Goal: Check status: Check status

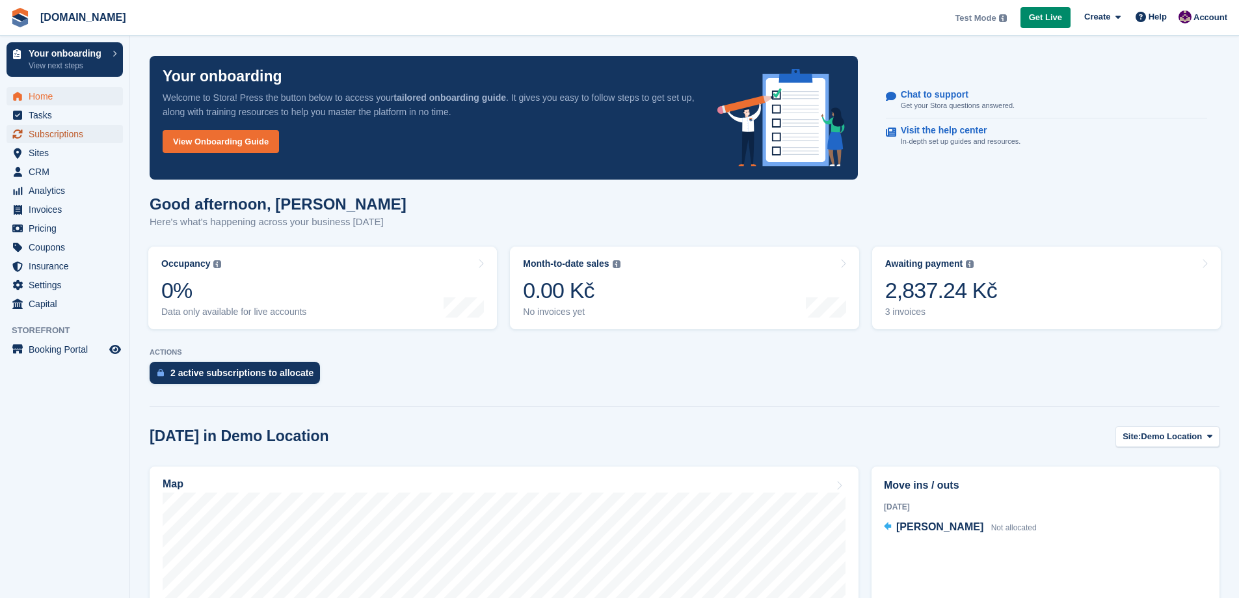
click at [75, 130] on span "Subscriptions" at bounding box center [68, 134] width 78 height 18
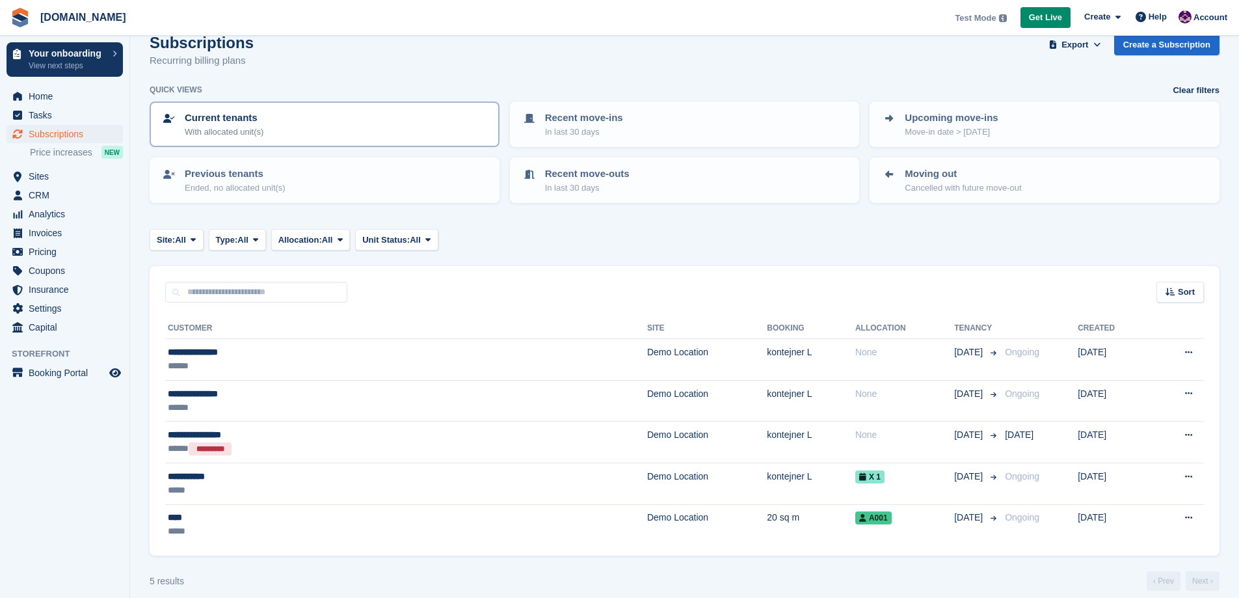
scroll to position [34, 0]
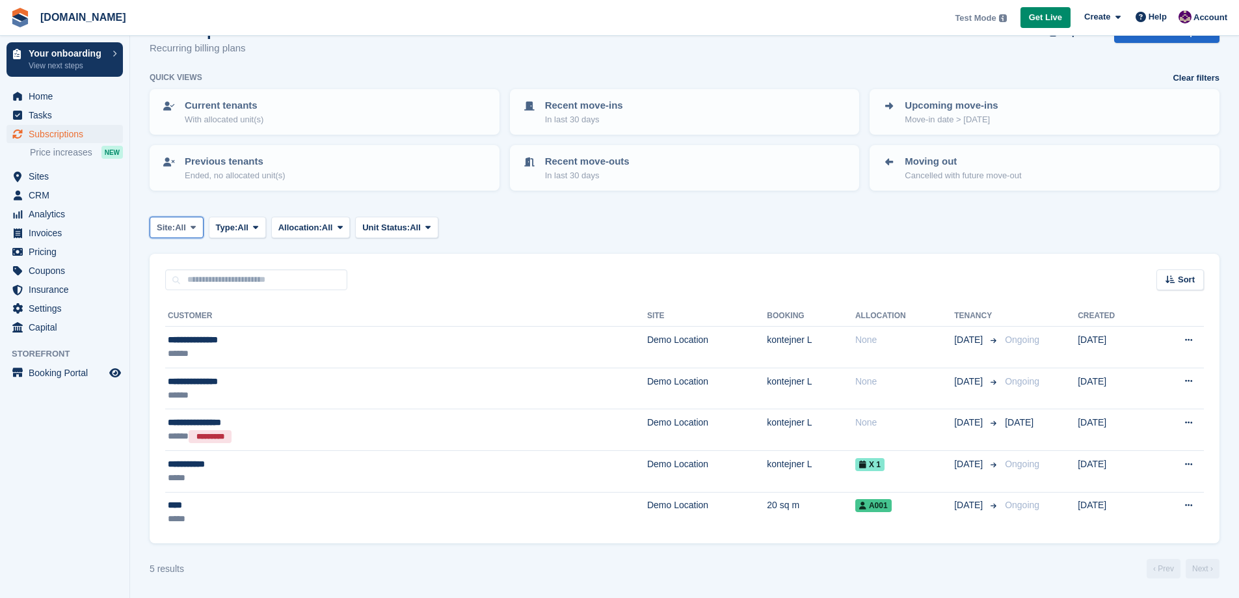
click at [198, 229] on span at bounding box center [193, 227] width 10 height 10
click at [254, 224] on button "Type: All" at bounding box center [237, 227] width 57 height 21
click at [256, 226] on span at bounding box center [255, 227] width 10 height 10
click at [62, 138] on span "Subscriptions" at bounding box center [68, 134] width 78 height 18
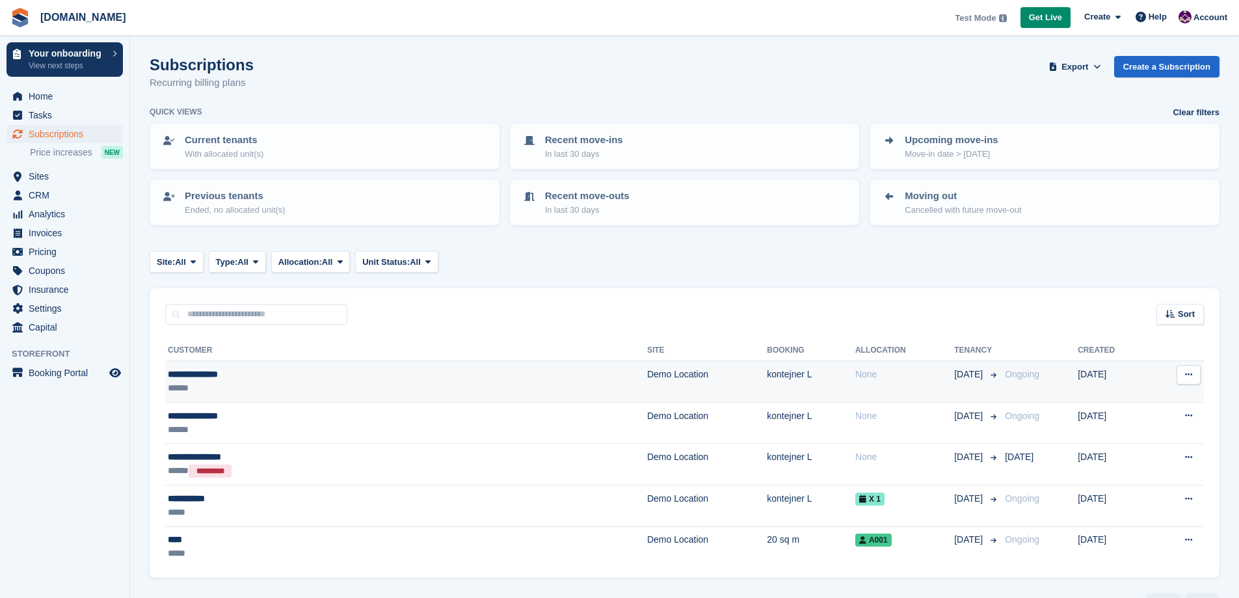
click at [1191, 376] on icon at bounding box center [1188, 374] width 7 height 8
